Goal: Information Seeking & Learning: Understand process/instructions

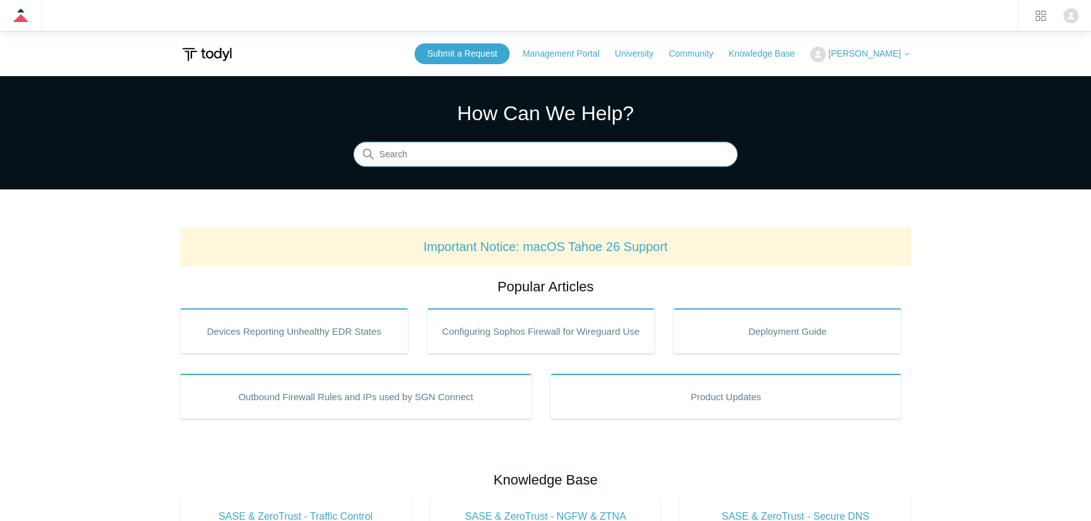
click at [475, 161] on input "Search" at bounding box center [545, 154] width 384 height 25
type input "o365"
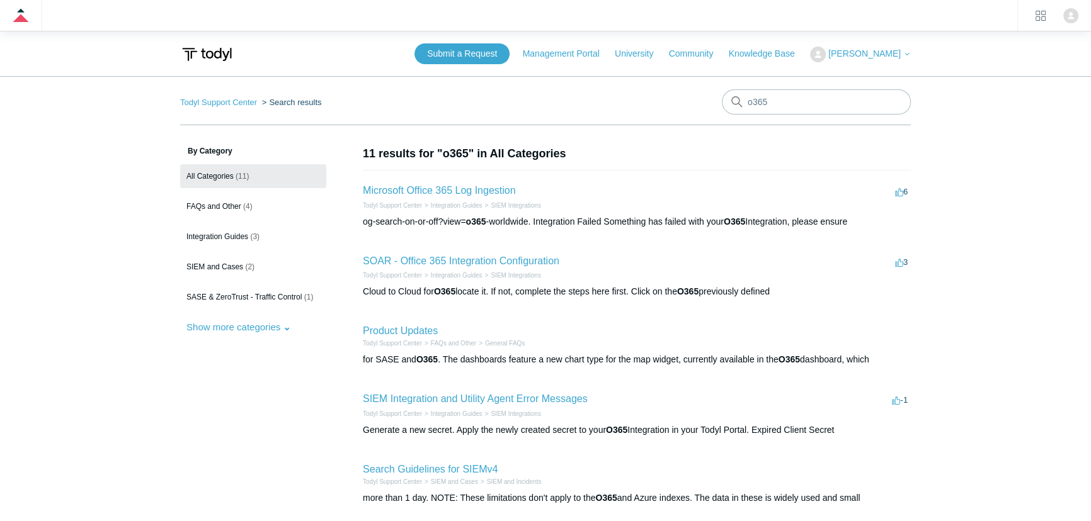
click at [447, 180] on li "Microsoft Office 365 Log Ingestion 6 votes 6 Todyl Support Center Integration G…" at bounding box center [637, 205] width 548 height 71
click at [447, 188] on link "Microsoft Office 365 Log Ingestion" at bounding box center [439, 190] width 153 height 11
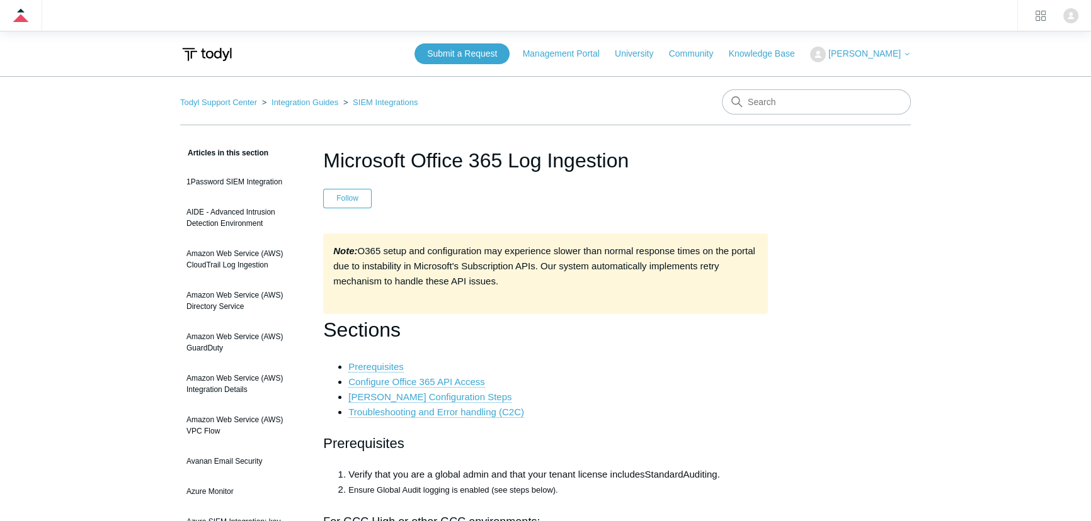
drag, startPoint x: 632, startPoint y: 162, endPoint x: 329, endPoint y: 169, distance: 303.0
click at [329, 169] on h1 "Microsoft Office 365 Log Ingestion" at bounding box center [545, 160] width 445 height 30
copy h1 "Microsoft Office 365 Log Ingestion"
click at [540, 173] on h1 "Microsoft Office 365 Log Ingestion" at bounding box center [545, 160] width 445 height 30
drag, startPoint x: 626, startPoint y: 157, endPoint x: 314, endPoint y: 164, distance: 311.8
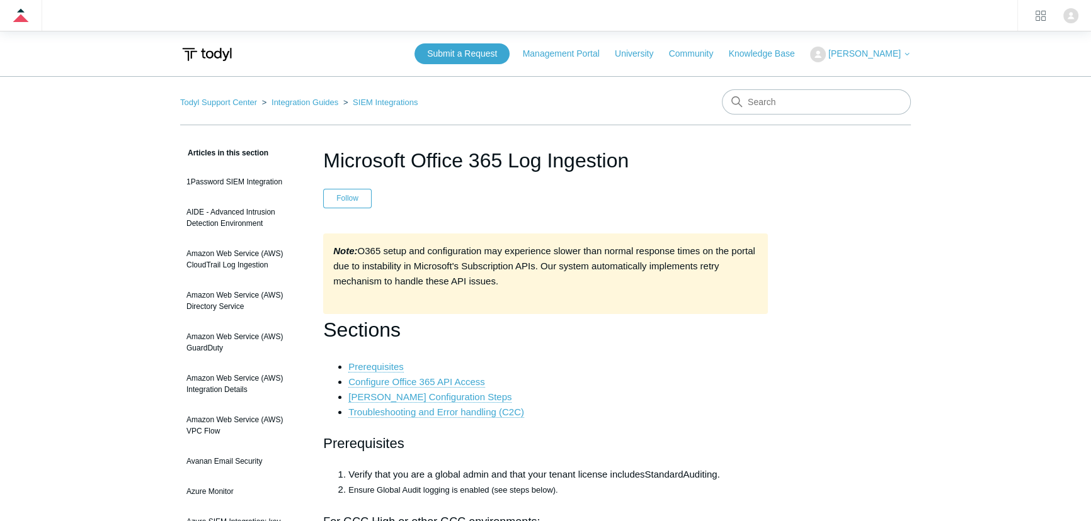
copy h1 "Microsoft Office 365 Log Ingestion"
click at [779, 102] on input "Search" at bounding box center [816, 101] width 189 height 25
type input "identity"
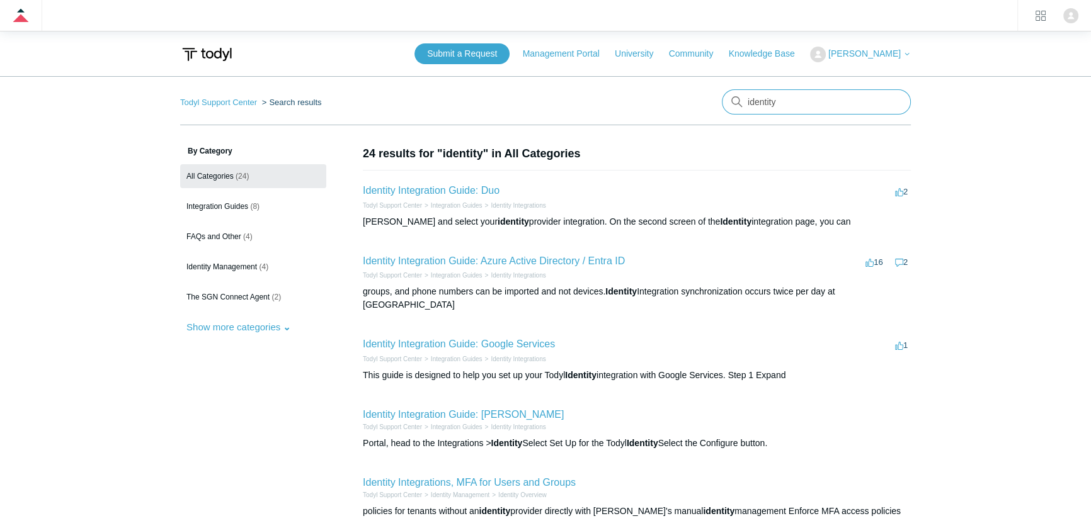
click at [806, 94] on input "identity" at bounding box center [816, 101] width 189 height 25
type input "soar"
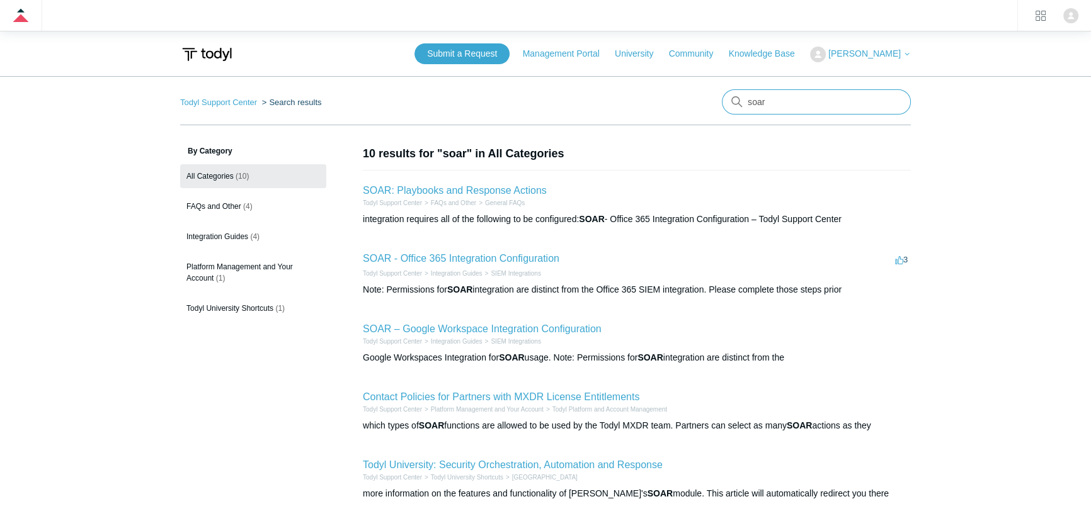
click at [777, 106] on input "soar" at bounding box center [816, 101] width 189 height 25
type input "azure identity"
click at [812, 107] on input "azure identity" at bounding box center [816, 101] width 189 height 25
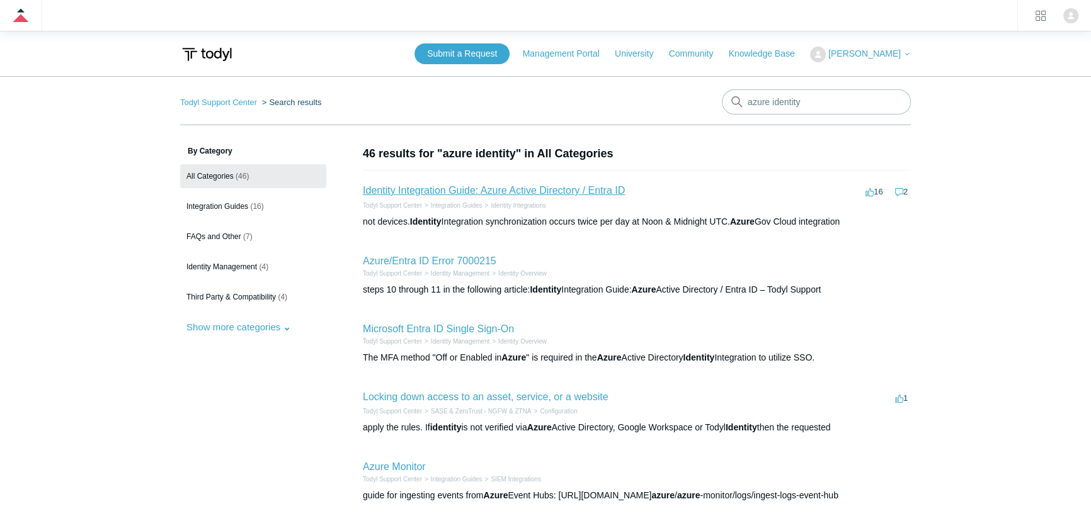
click at [491, 187] on link "Identity Integration Guide: Azure Active Directory / Entra ID" at bounding box center [494, 190] width 262 height 11
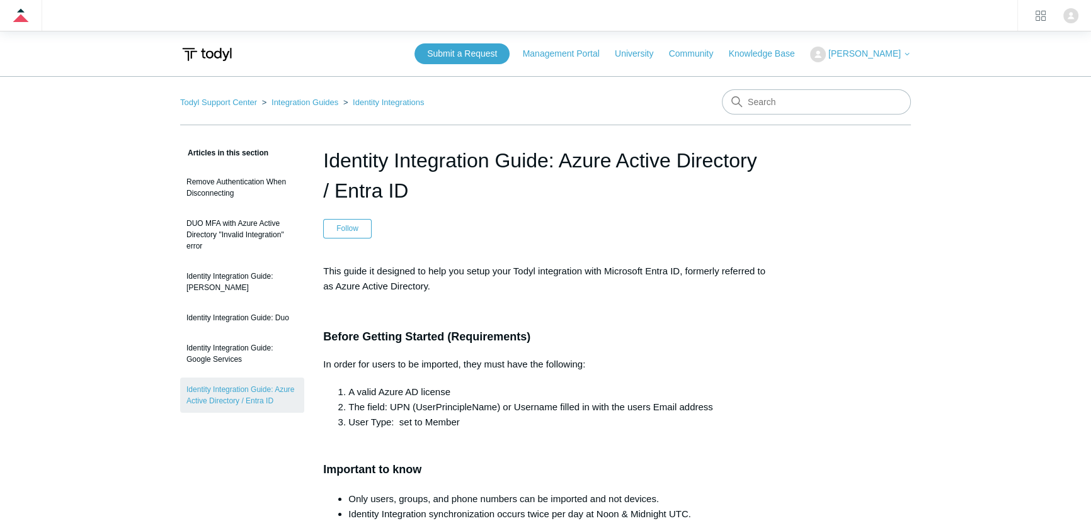
drag, startPoint x: 411, startPoint y: 198, endPoint x: 322, endPoint y: 166, distance: 95.0
copy h1 "Identity Integration Guide: Azure Active Directory / Entra ID"
click at [794, 102] on input "Search" at bounding box center [816, 101] width 189 height 25
type input "o365"
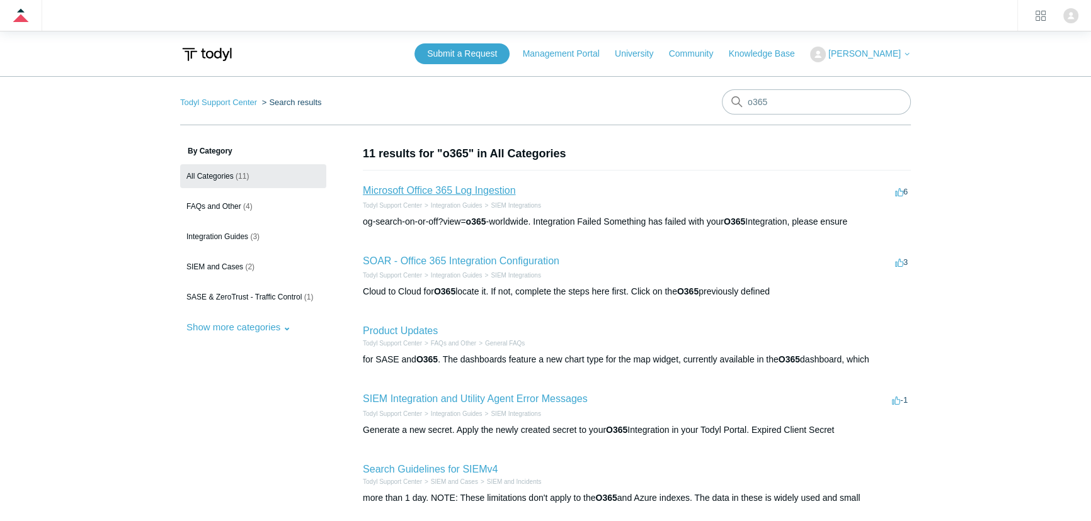
click at [432, 190] on link "Microsoft Office 365 Log Ingestion" at bounding box center [439, 190] width 153 height 11
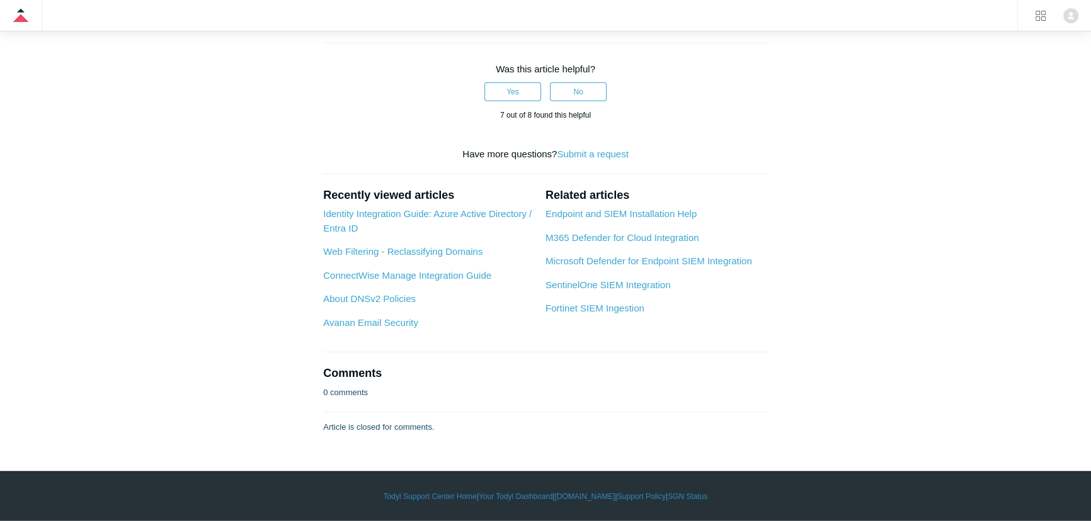
scroll to position [4338, 0]
drag, startPoint x: 322, startPoint y: 233, endPoint x: 663, endPoint y: 156, distance: 348.6
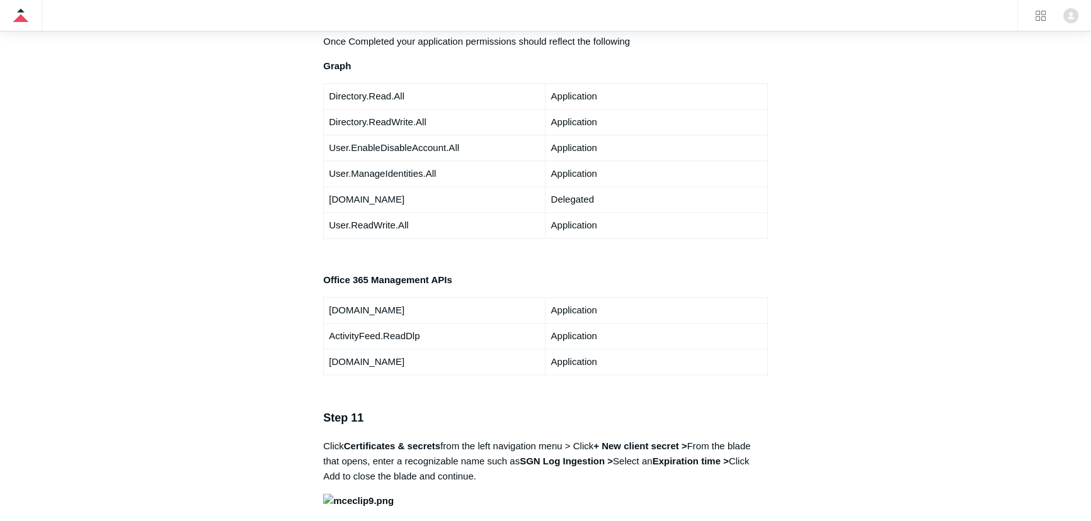
scroll to position [0, 0]
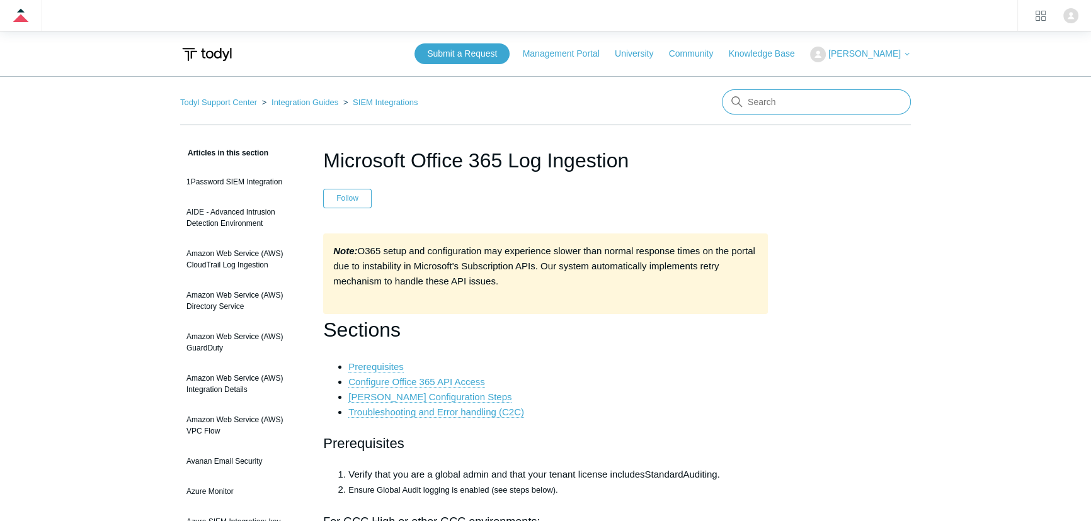
click at [772, 105] on input "Search" at bounding box center [816, 101] width 189 height 25
type input "soar google"
click at [802, 107] on input "soar google" at bounding box center [816, 101] width 189 height 25
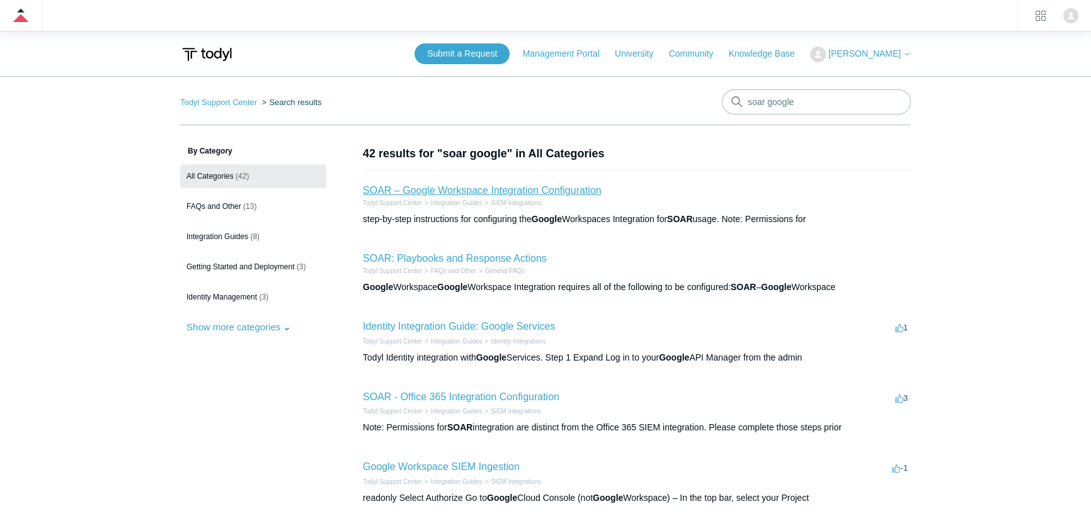
click at [508, 188] on link "SOAR – Google Workspace Integration Configuration" at bounding box center [482, 190] width 239 height 11
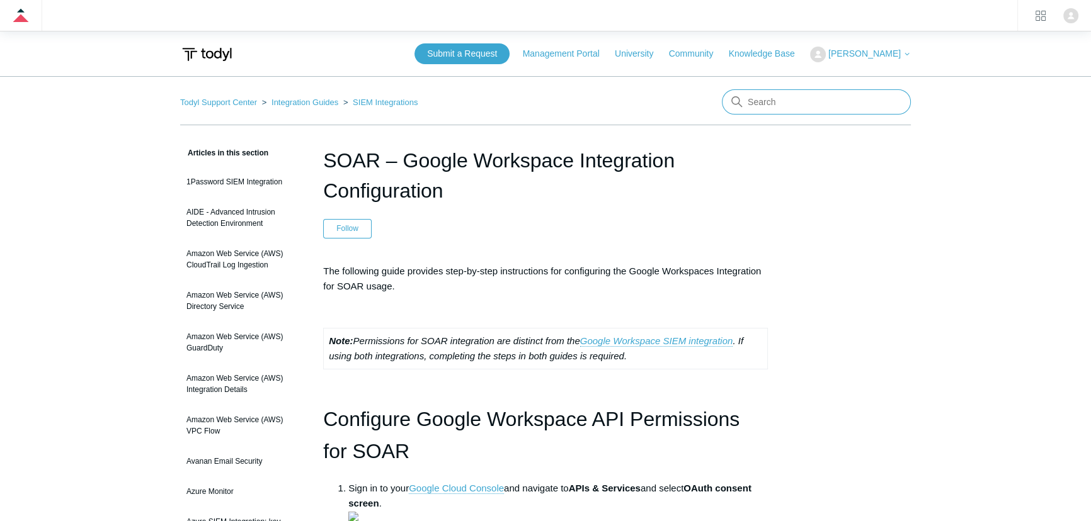
click at [749, 108] on input "Search" at bounding box center [816, 101] width 189 height 25
click at [862, 97] on input "Search" at bounding box center [816, 101] width 189 height 25
type input "google identity"
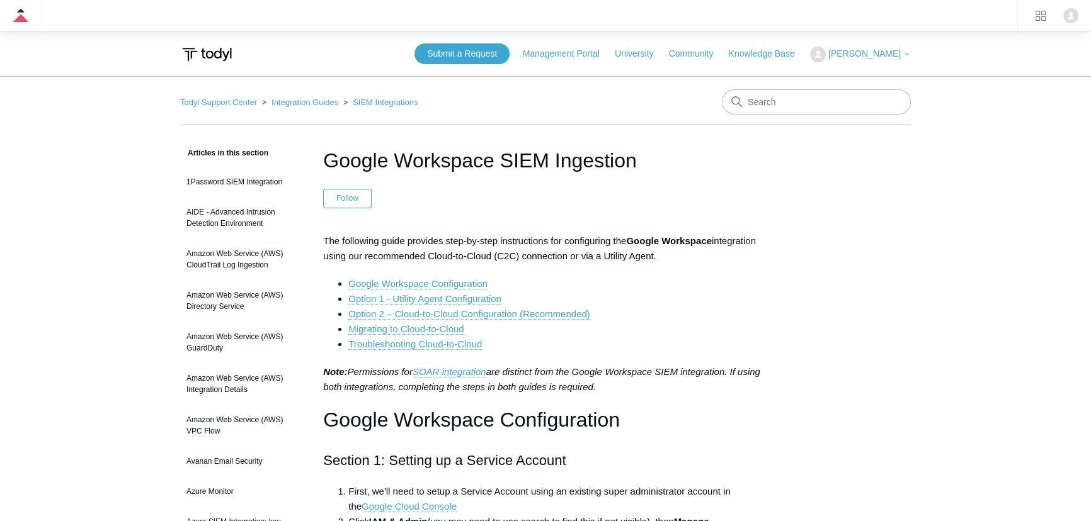
drag, startPoint x: 648, startPoint y: 161, endPoint x: 327, endPoint y: 164, distance: 320.6
click at [327, 164] on h1 "Google Workspace SIEM Ingestion" at bounding box center [545, 160] width 445 height 30
copy h1 "Google Workspace SIEM Ingestion"
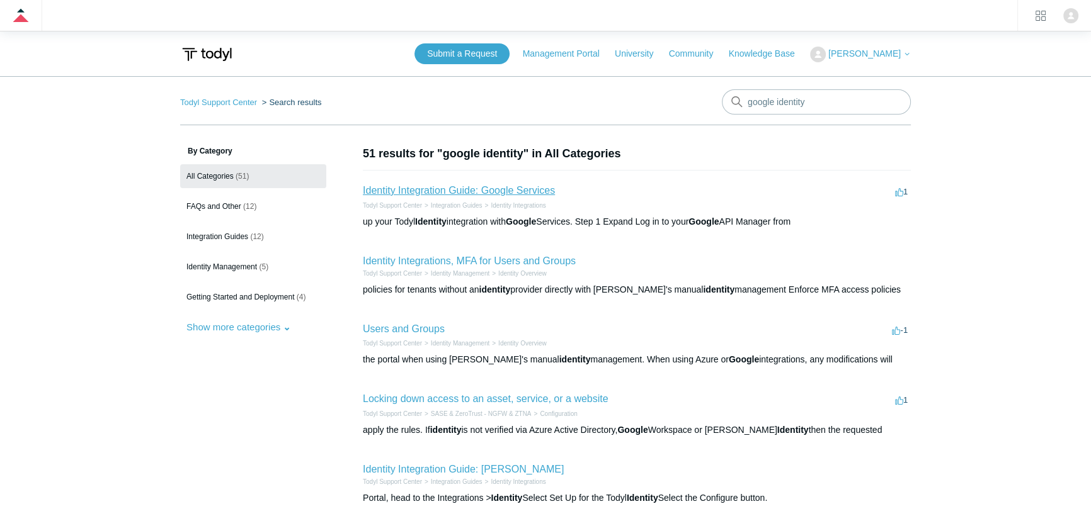
click at [495, 192] on link "Identity Integration Guide: Google Services" at bounding box center [459, 190] width 192 height 11
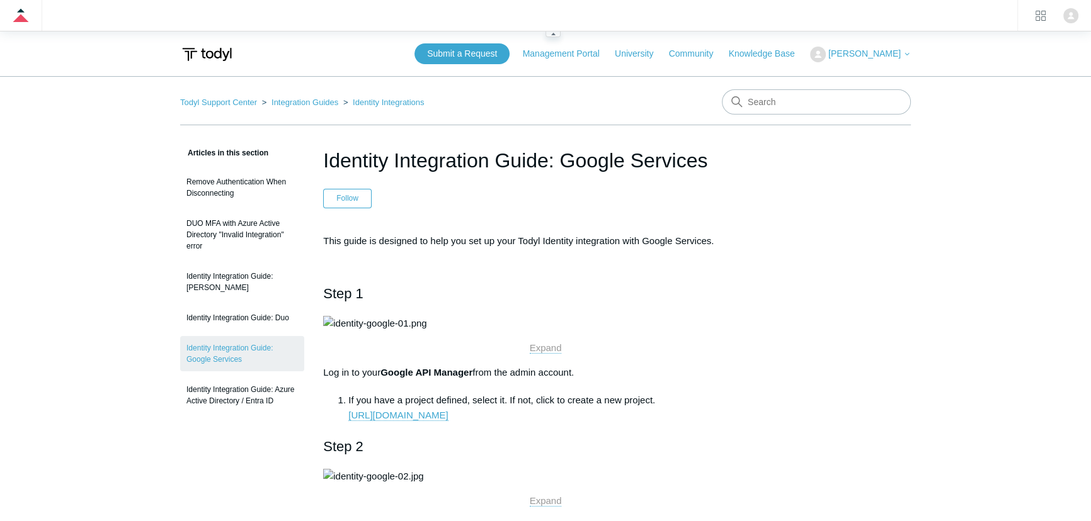
drag, startPoint x: 296, startPoint y: 1, endPoint x: 395, endPoint y: 152, distance: 180.4
click at [395, 152] on h1 "Identity Integration Guide: Google Services" at bounding box center [545, 160] width 445 height 30
click at [504, 145] on h1 "Identity Integration Guide: Google Services" at bounding box center [545, 160] width 445 height 30
drag, startPoint x: 714, startPoint y: 160, endPoint x: 322, endPoint y: 169, distance: 391.8
click at [323, 169] on h1 "Identity Integration Guide: Google Services" at bounding box center [545, 160] width 445 height 30
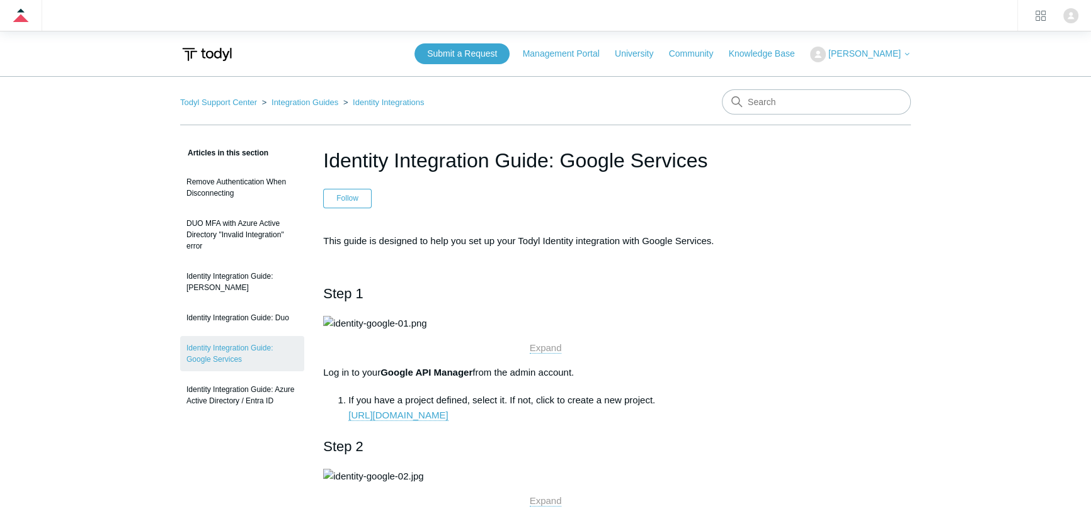
copy h1 "Identity Integration Guide: Google Services"
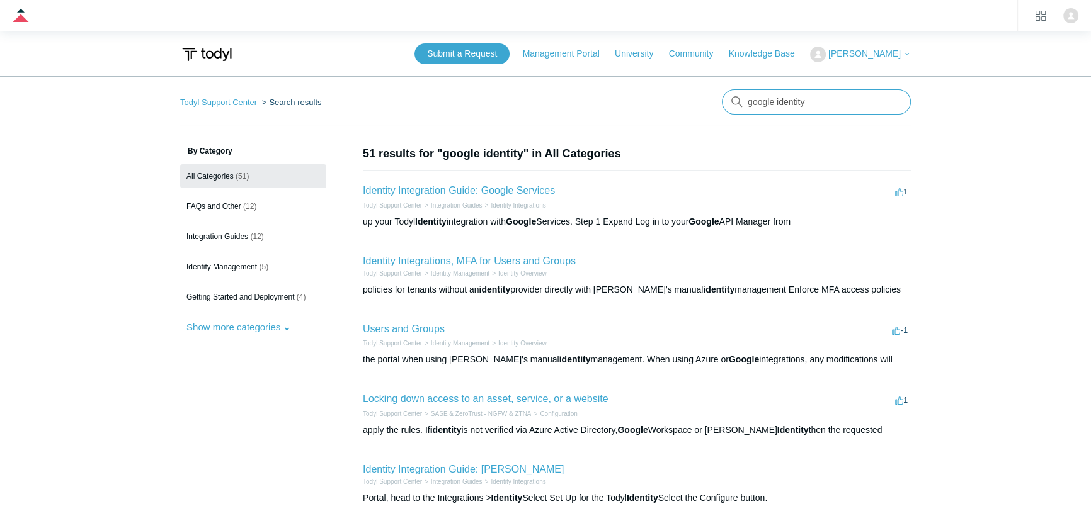
click at [787, 106] on input "google identity" at bounding box center [816, 101] width 189 height 25
type input "soar google"
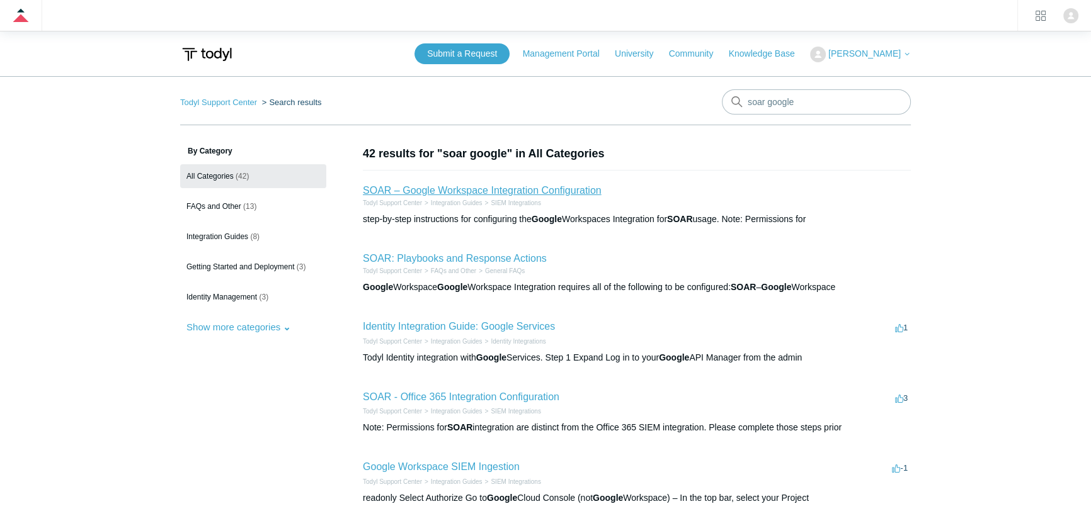
click at [437, 191] on link "SOAR – Google Workspace Integration Configuration" at bounding box center [482, 190] width 239 height 11
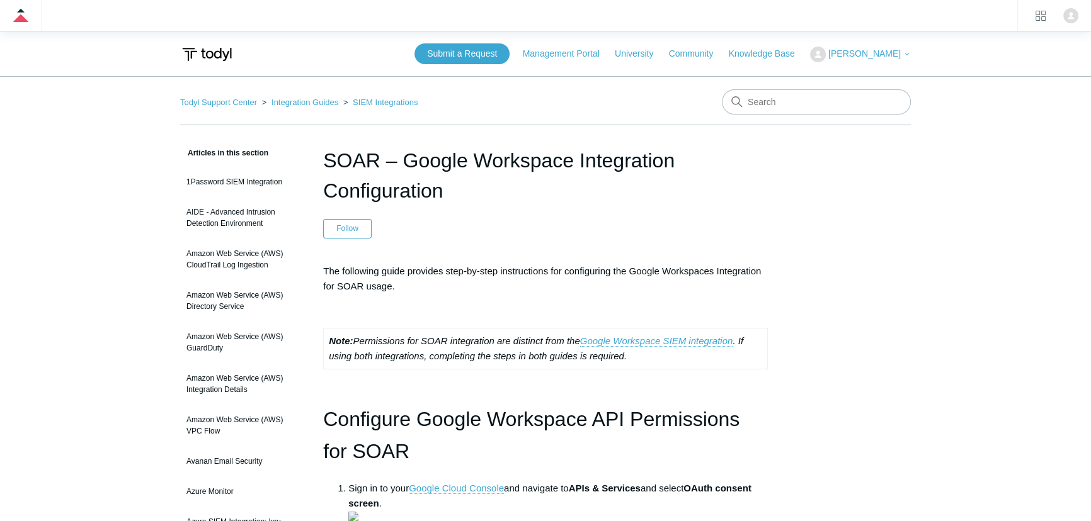
drag, startPoint x: 458, startPoint y: 198, endPoint x: 326, endPoint y: 159, distance: 137.5
click at [326, 159] on h1 "SOAR – Google Workspace Integration Configuration" at bounding box center [545, 175] width 445 height 60
copy h1 "SOAR – Google Workspace Integration Configuration"
click at [479, 217] on header "SOAR – Google Workspace Integration Configuration Follow Not yet followed by an…" at bounding box center [545, 191] width 445 height 93
drag, startPoint x: 460, startPoint y: 196, endPoint x: 327, endPoint y: 162, distance: 136.6
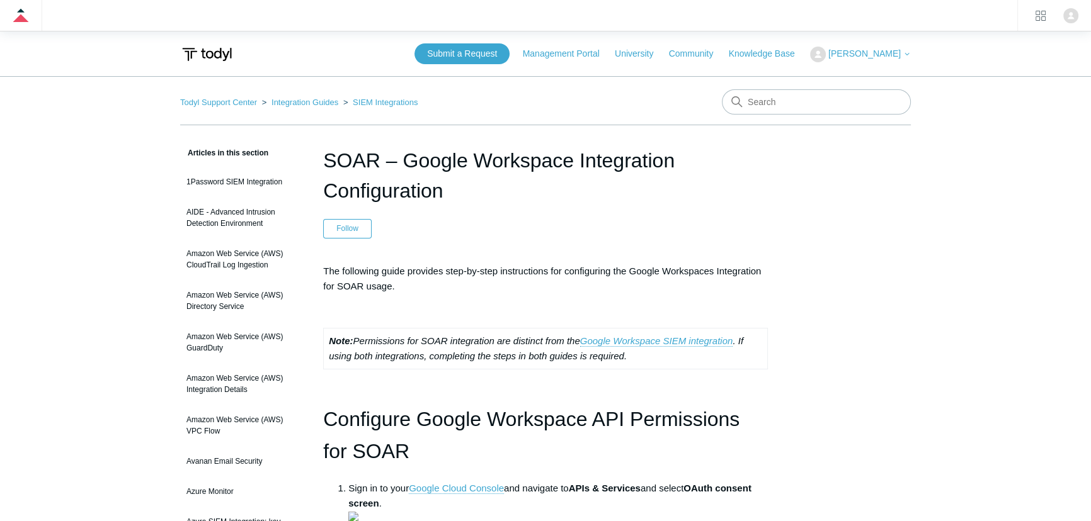
click at [327, 162] on h1 "SOAR – Google Workspace Integration Configuration" at bounding box center [545, 175] width 445 height 60
copy h1 "SOAR – Google Workspace Integration Configuration"
